Goal: Information Seeking & Learning: Learn about a topic

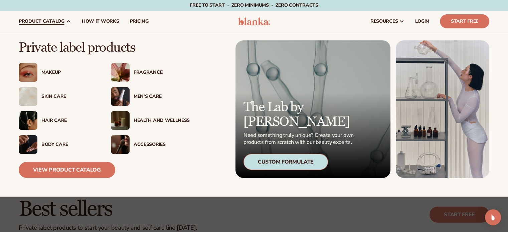
click at [147, 71] on div "Fragrance" at bounding box center [162, 73] width 56 height 6
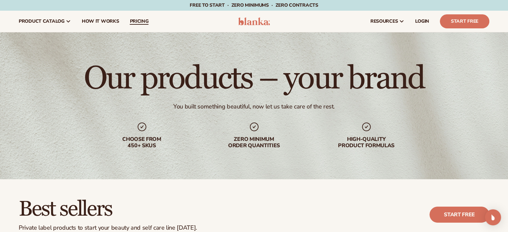
click at [139, 23] on span "pricing" at bounding box center [139, 21] width 19 height 5
